Goal: Find specific page/section: Find specific page/section

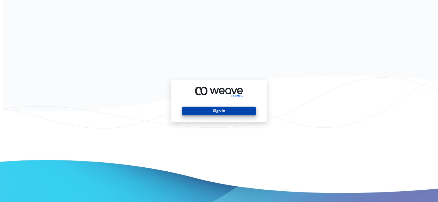
click at [223, 109] on button "Sign In" at bounding box center [218, 111] width 73 height 9
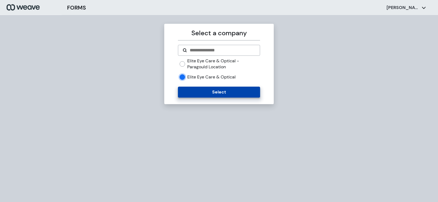
click at [188, 91] on button "Select" at bounding box center [219, 92] width 82 height 11
